Goal: Transaction & Acquisition: Purchase product/service

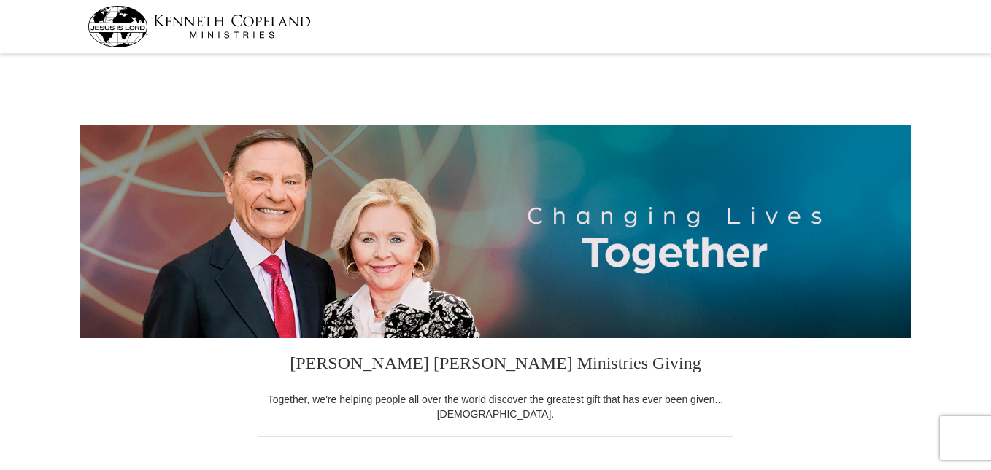
select select "AL"
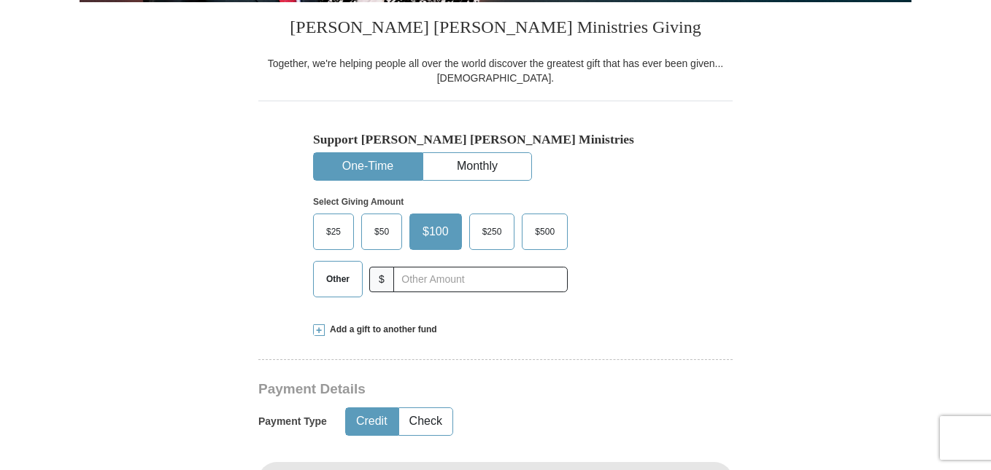
scroll to position [341, 0]
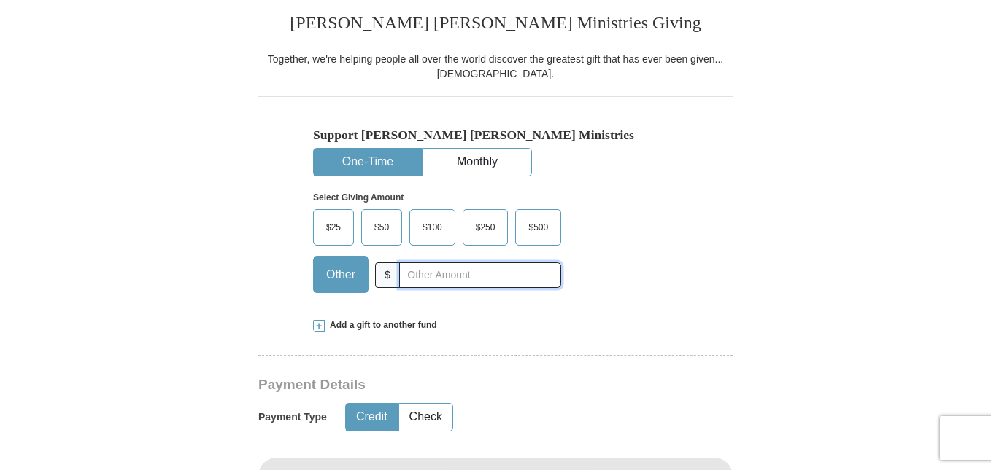
click at [458, 272] on input "text" at bounding box center [480, 276] width 162 height 26
type input "265.00"
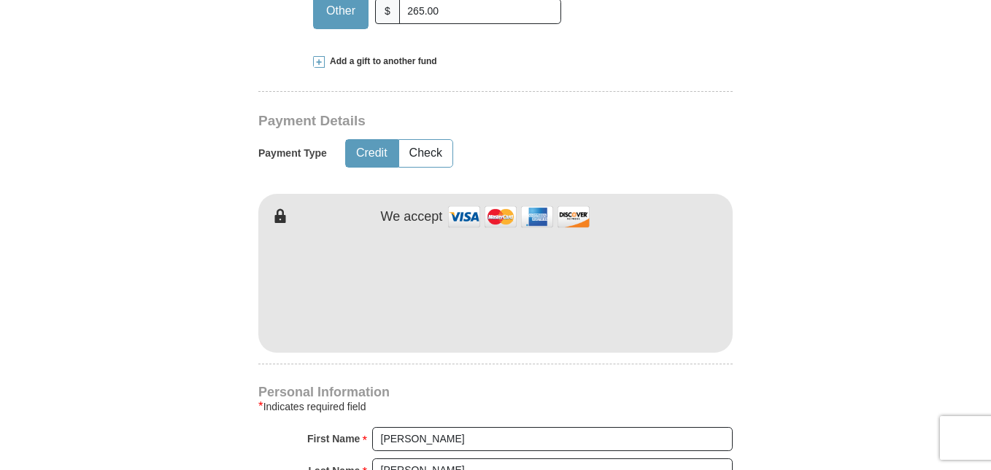
scroll to position [610, 0]
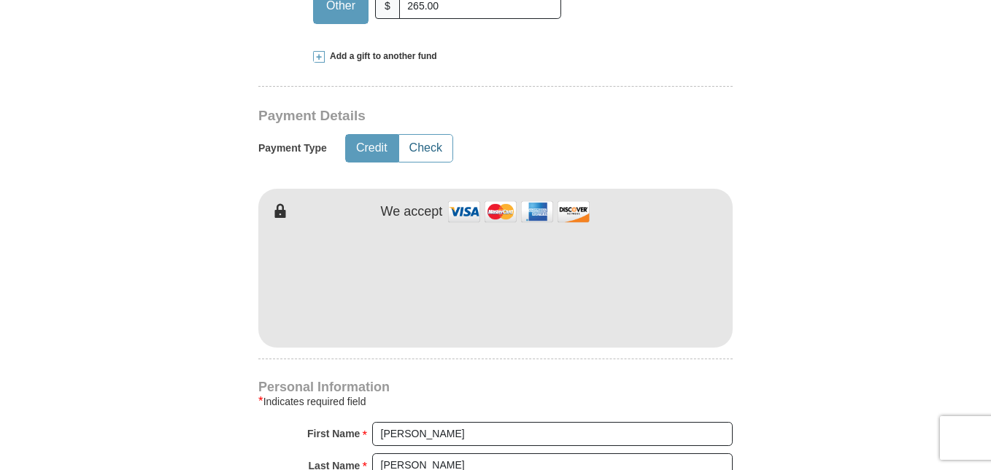
click at [439, 146] on button "Check" at bounding box center [425, 148] width 53 height 27
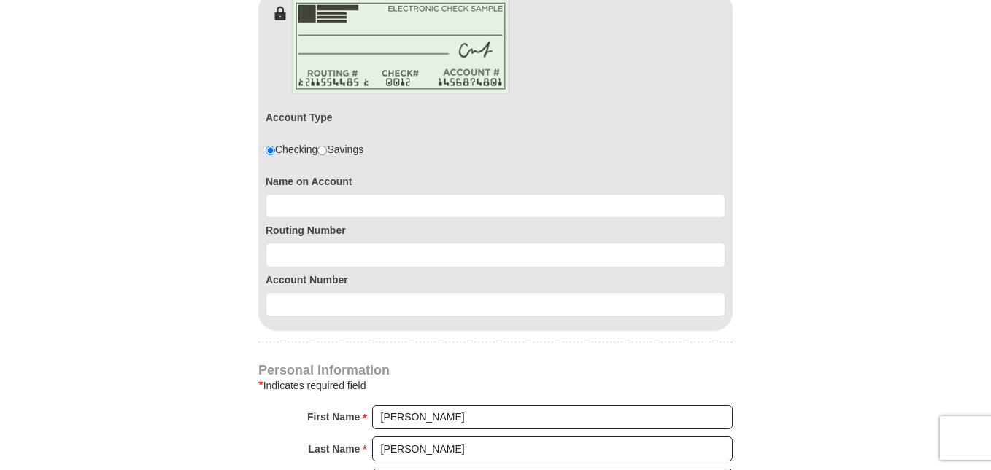
scroll to position [821, 0]
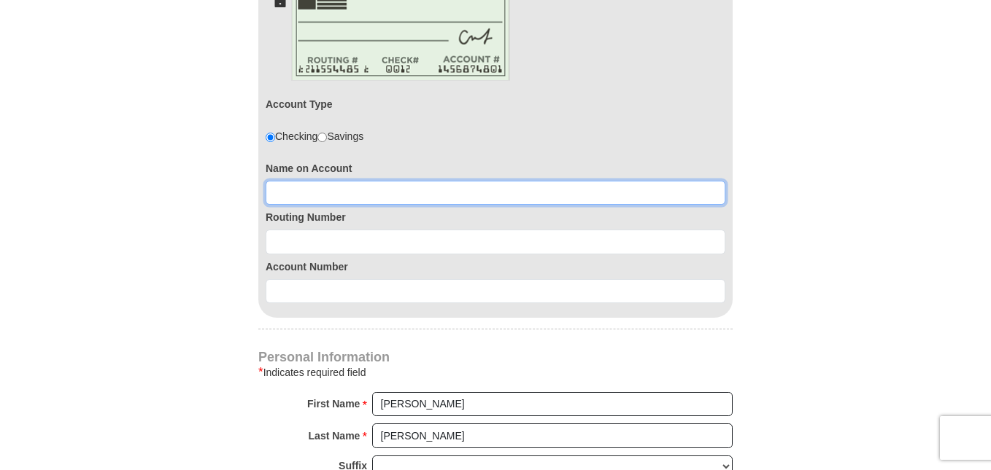
click at [584, 186] on input at bounding box center [496, 193] width 460 height 25
type input "[PERSON_NAME]"
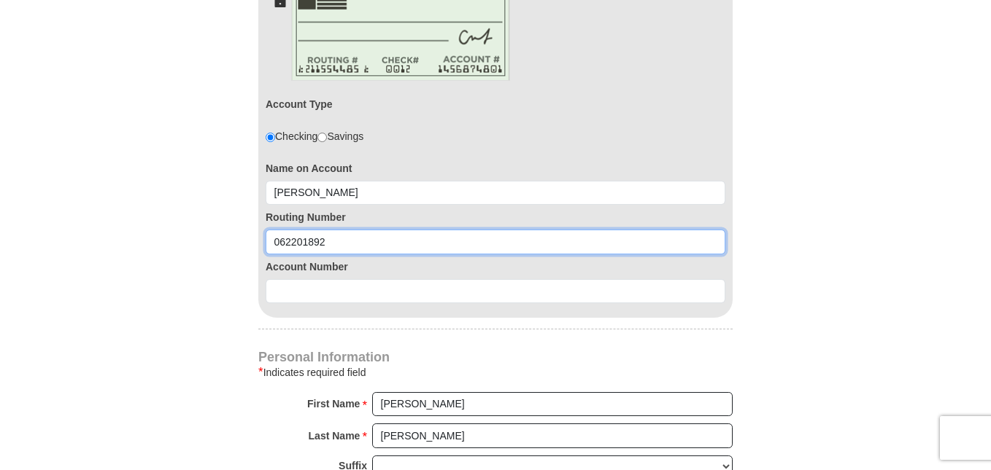
type input "062201892"
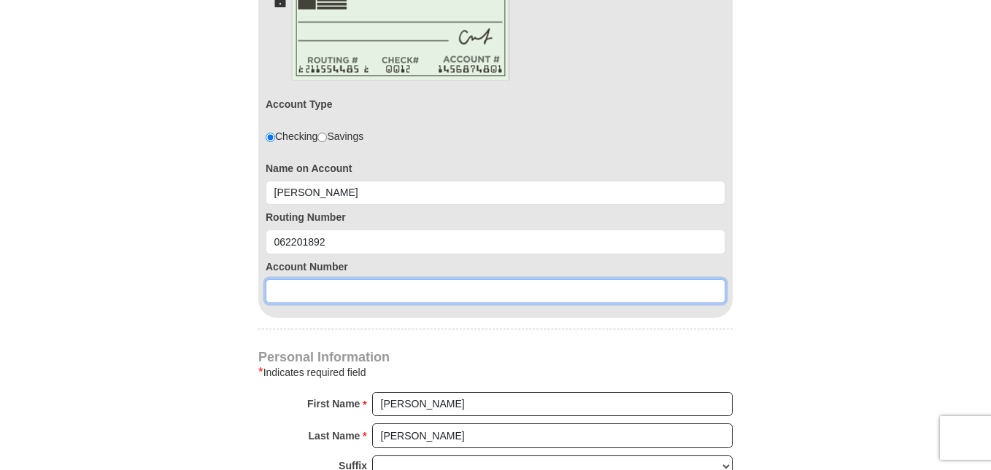
click at [457, 294] on input at bounding box center [496, 291] width 460 height 25
click at [290, 292] on input "432287794" at bounding box center [496, 291] width 460 height 25
type input "43287794"
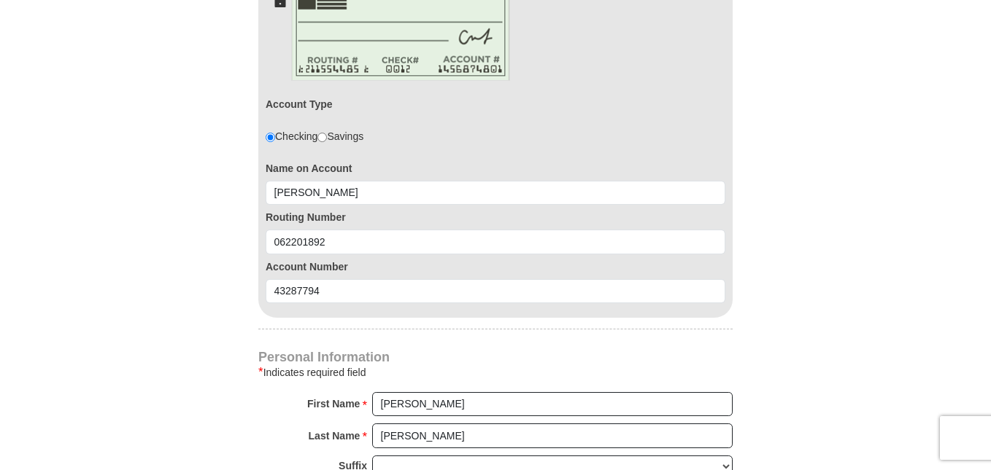
click at [859, 269] on form "[PERSON_NAME] [PERSON_NAME] Ministries Giving Together, we're helping people al…" at bounding box center [496, 120] width 832 height 1764
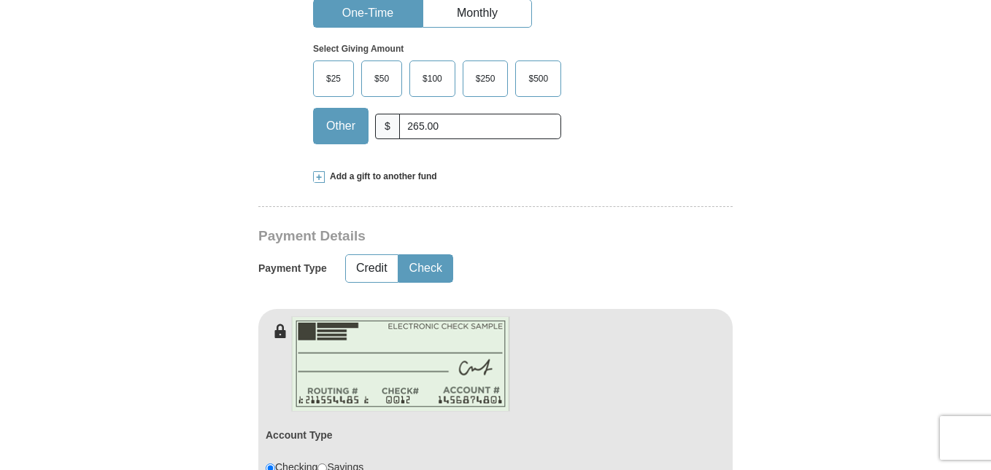
scroll to position [481, 0]
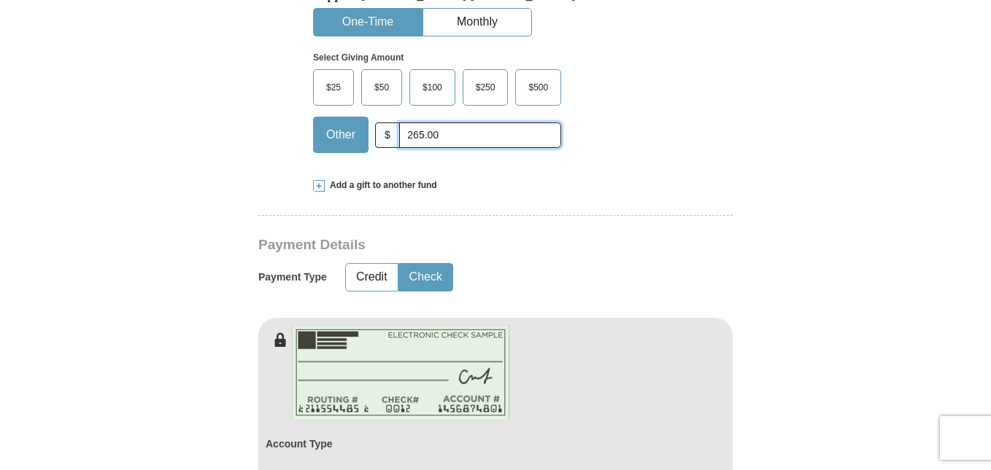
click at [475, 139] on input "265.00" at bounding box center [480, 136] width 162 height 26
type input "2"
type input "405.00"
click at [789, 158] on form "[PERSON_NAME] [PERSON_NAME] Ministries Giving Together, we're helping people al…" at bounding box center [496, 460] width 832 height 1764
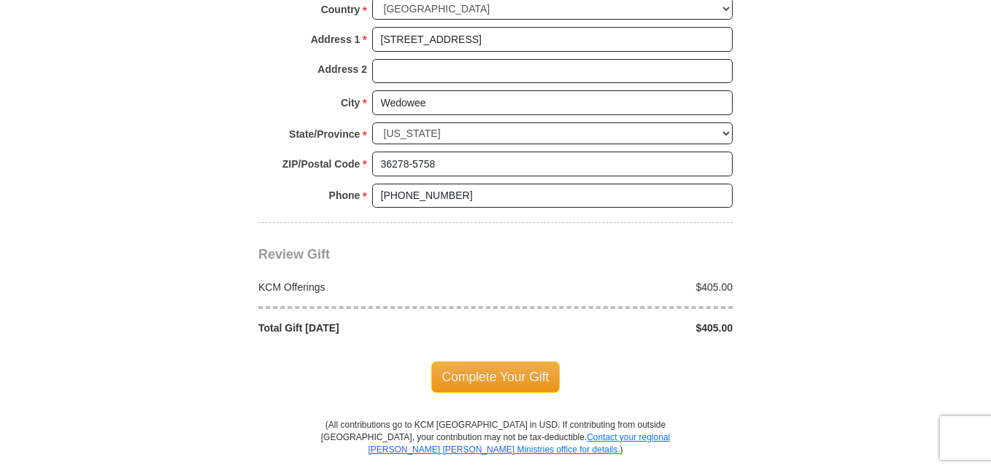
scroll to position [1361, 0]
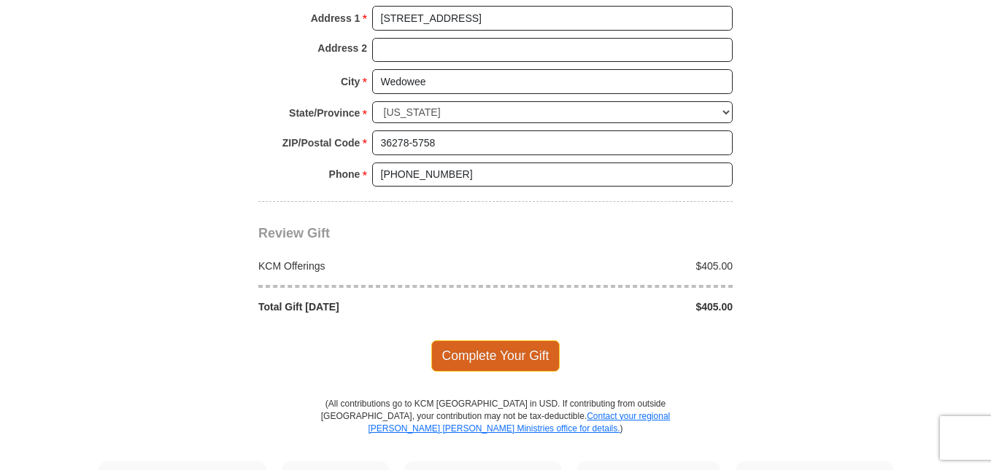
click at [508, 357] on span "Complete Your Gift" at bounding box center [495, 356] width 129 height 31
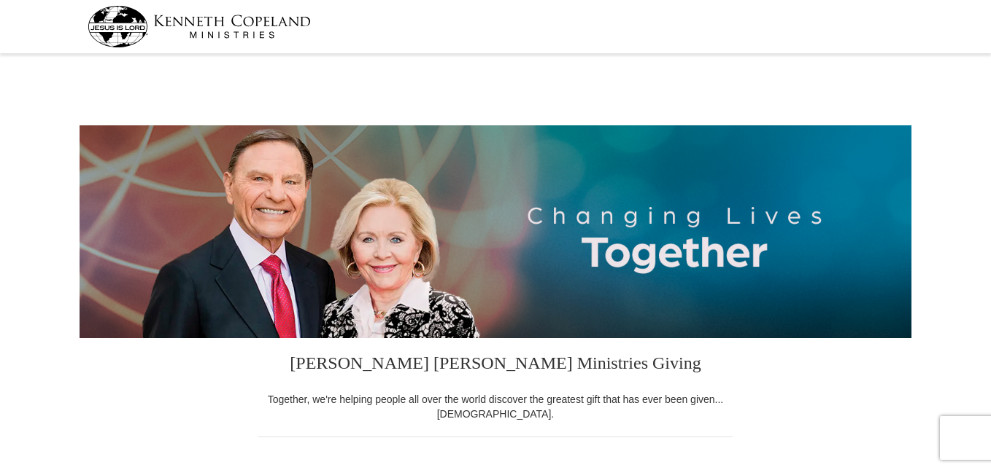
select select "AL"
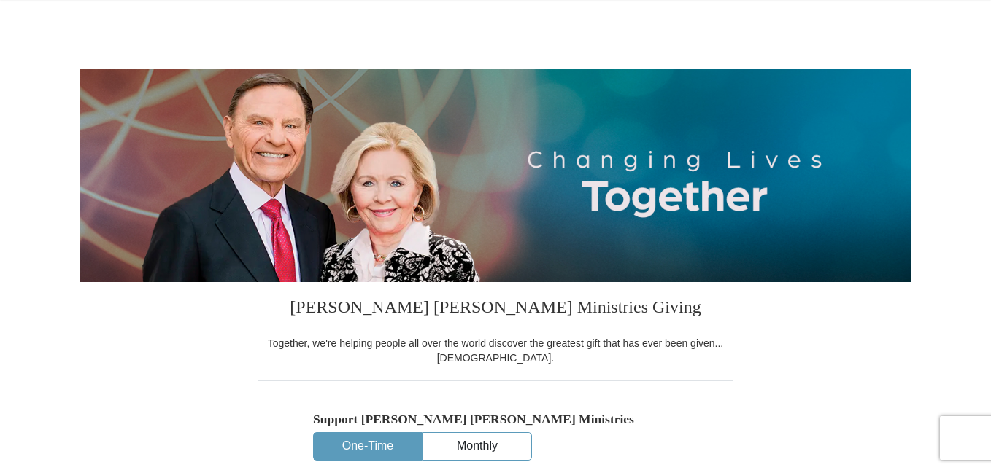
scroll to position [184, 0]
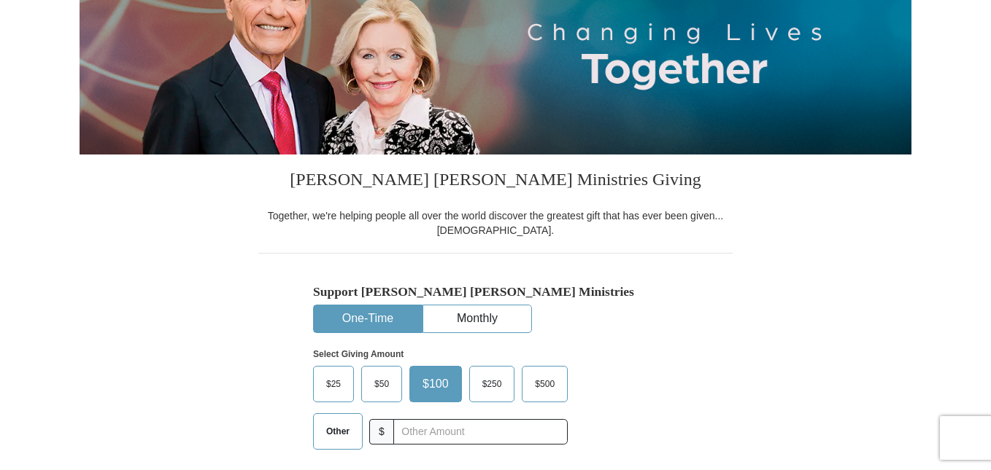
drag, startPoint x: 993, startPoint y: 12, endPoint x: 908, endPoint y: 102, distance: 123.8
click at [385, 378] on span "$50" at bounding box center [381, 384] width 29 height 22
click at [0, 0] on input "$50" at bounding box center [0, 0] width 0 height 0
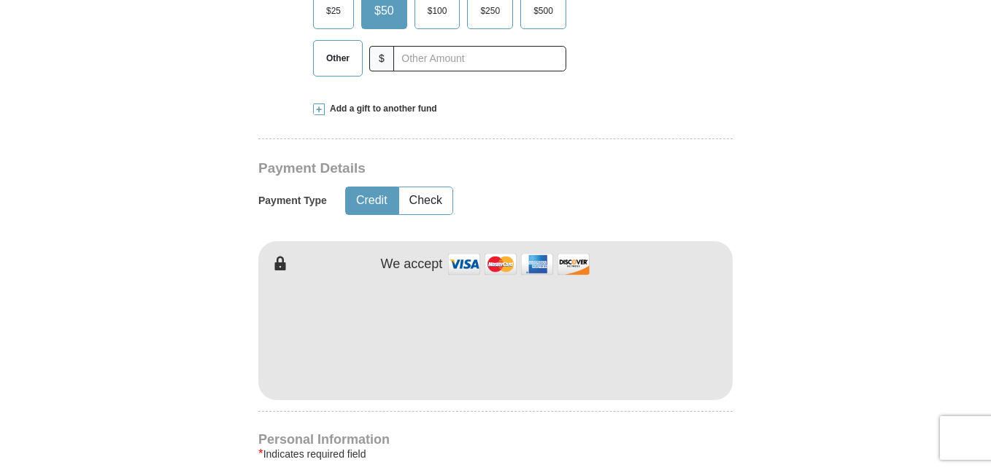
scroll to position [573, 0]
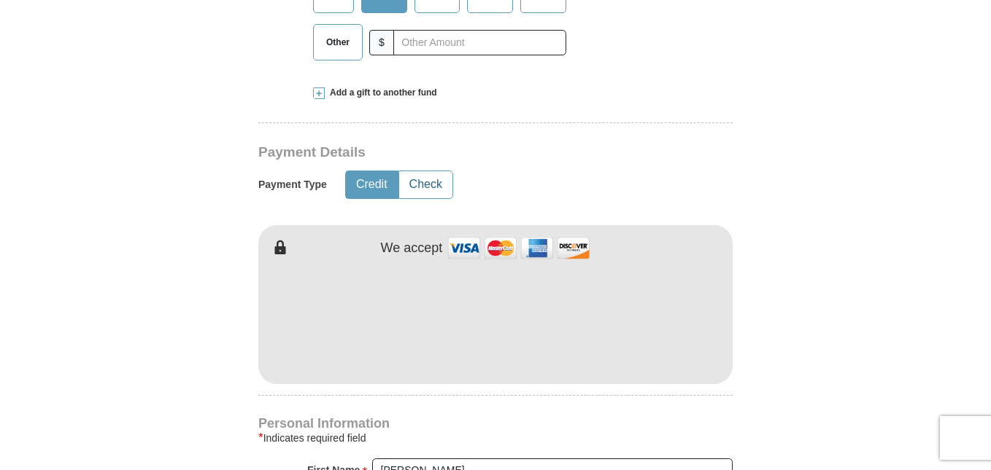
click at [428, 179] on button "Check" at bounding box center [425, 184] width 53 height 27
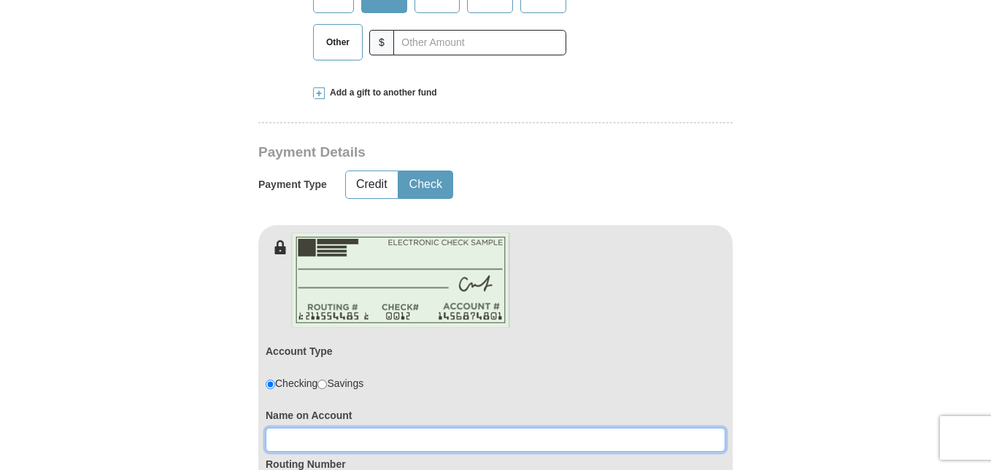
click at [457, 441] on input at bounding box center [496, 440] width 460 height 25
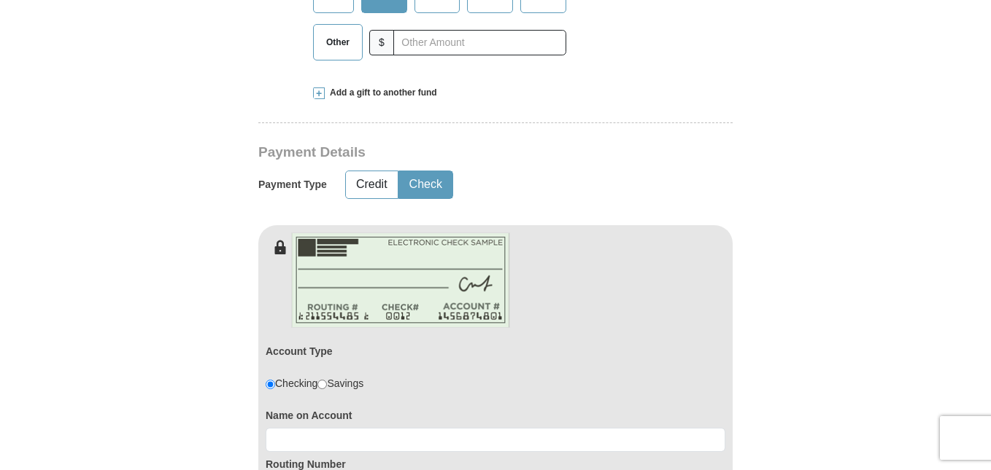
click at [483, 378] on div "Account Type Checking Savings" at bounding box center [496, 371] width 460 height 64
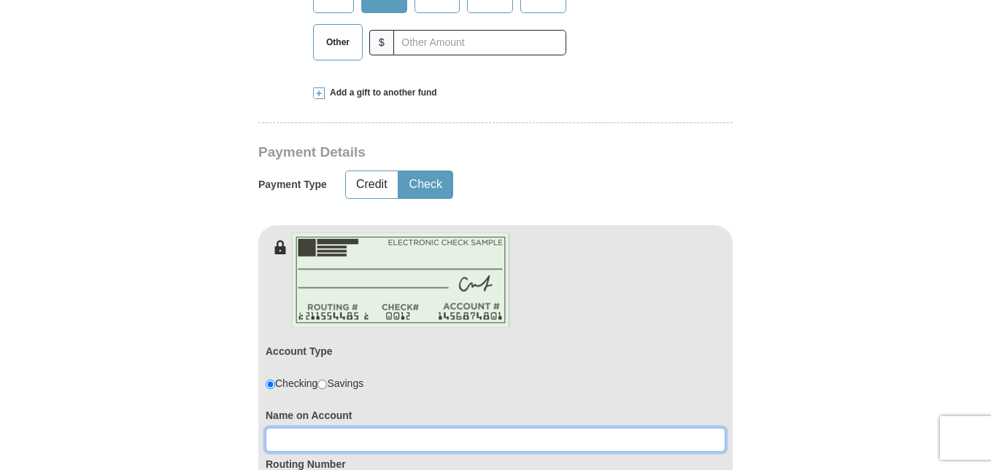
click at [516, 445] on input at bounding box center [496, 440] width 460 height 25
type input "[PERSON_NAME]"
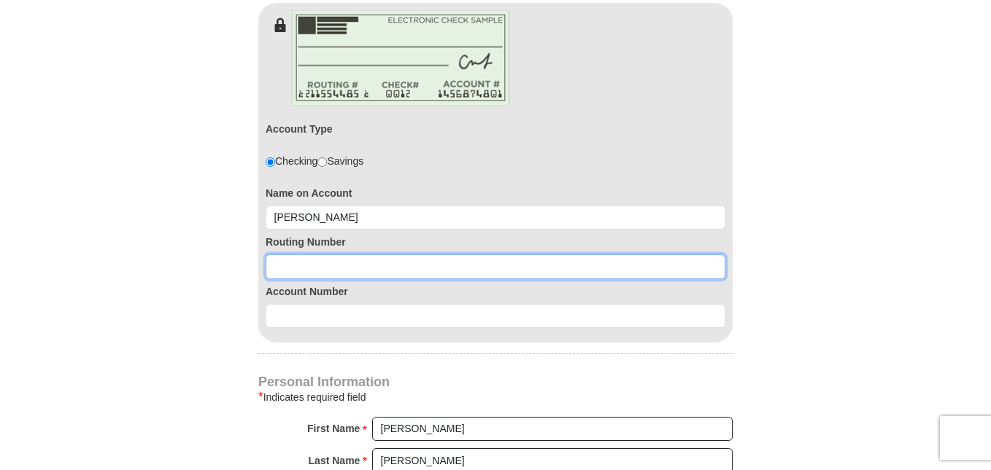
scroll to position [829, 0]
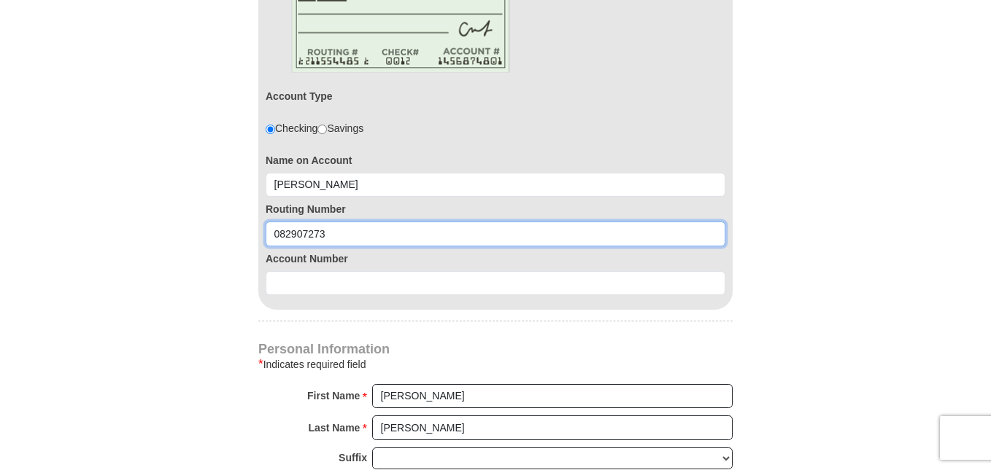
type input "082907273"
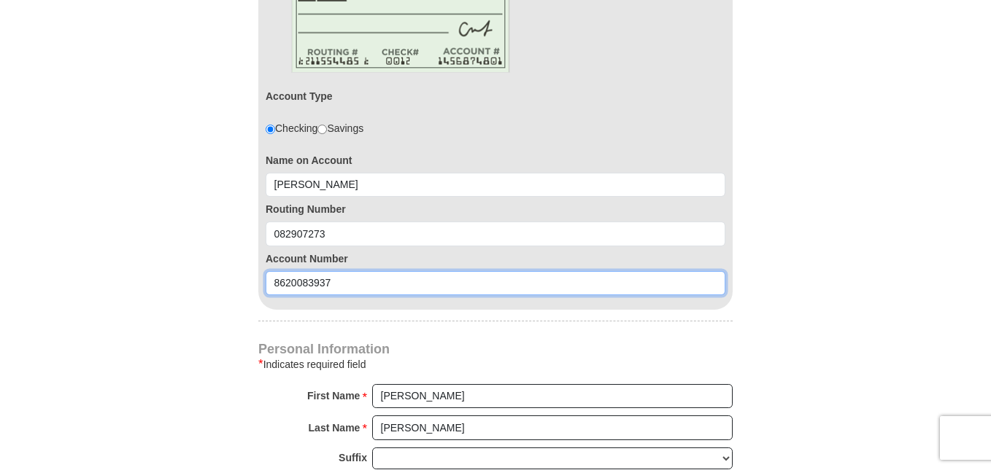
type input "8620083937"
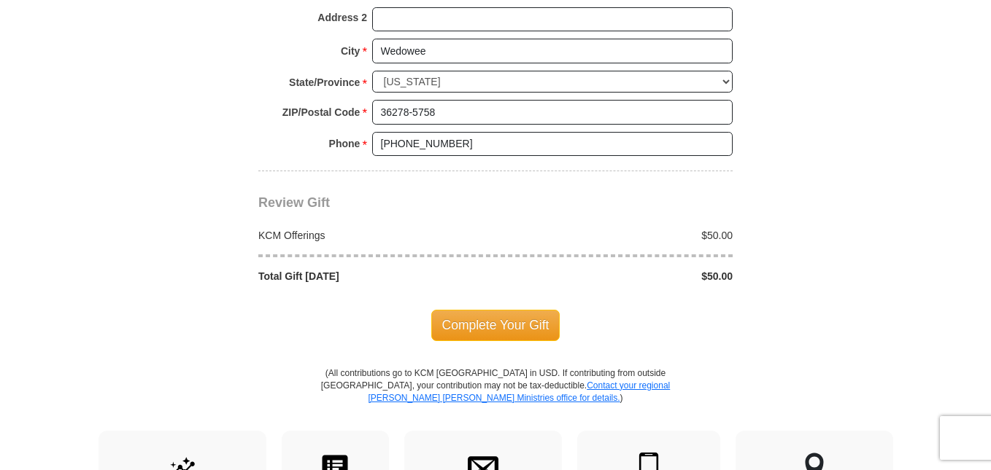
scroll to position [1395, 0]
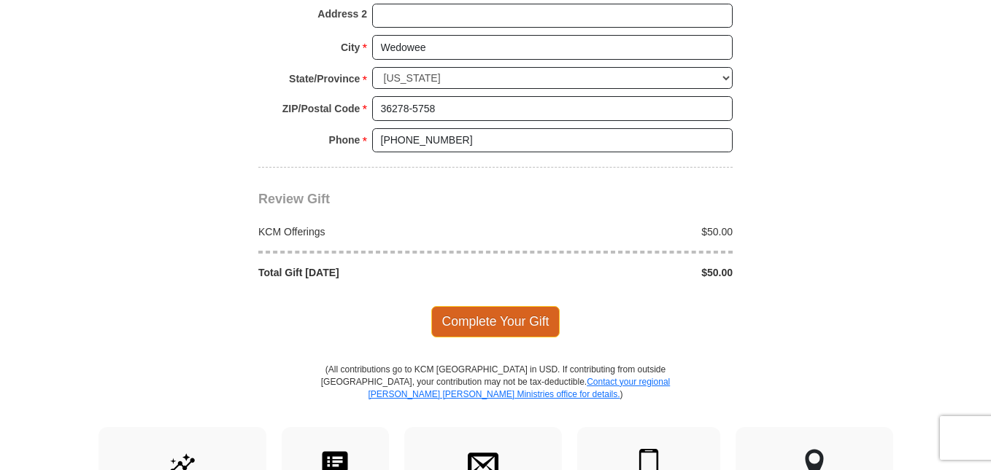
click at [489, 317] on span "Complete Your Gift" at bounding box center [495, 321] width 129 height 31
